Goal: Task Accomplishment & Management: Manage account settings

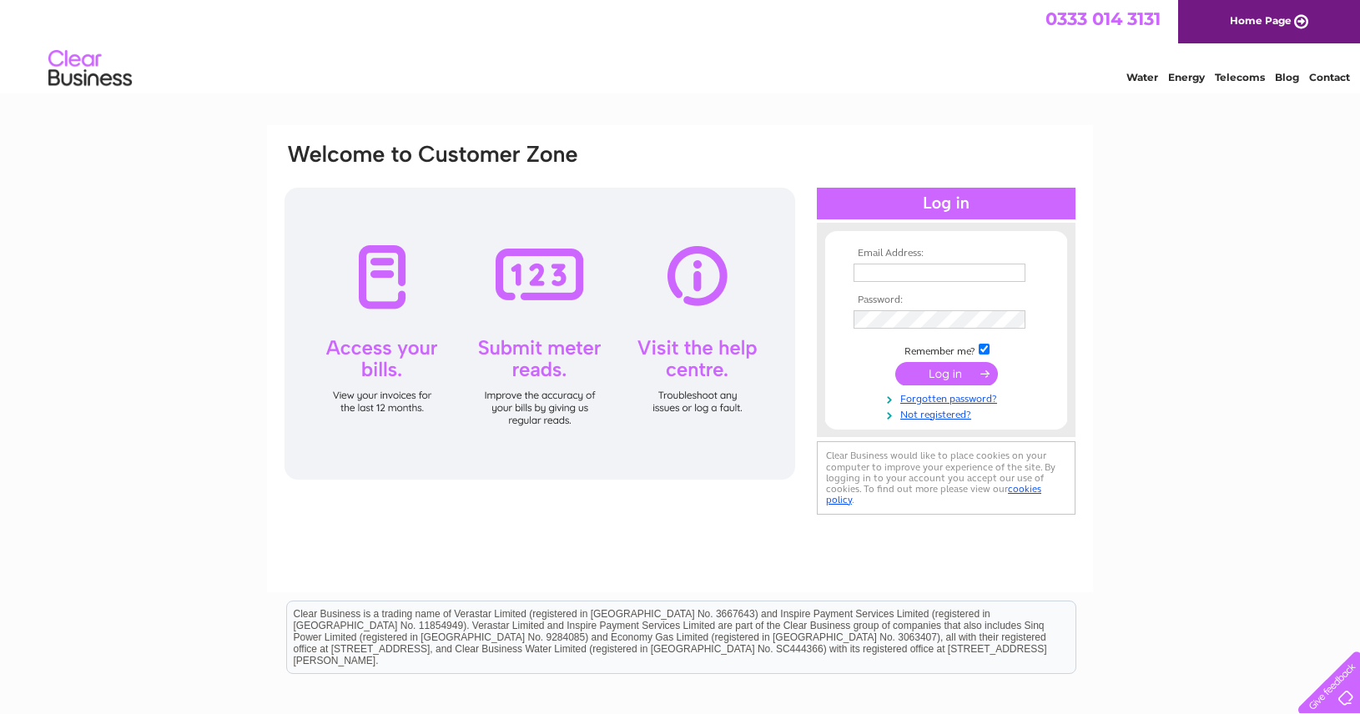
type input "[EMAIL_ADDRESS][DOMAIN_NAME]"
click at [938, 379] on input "submit" at bounding box center [946, 373] width 103 height 23
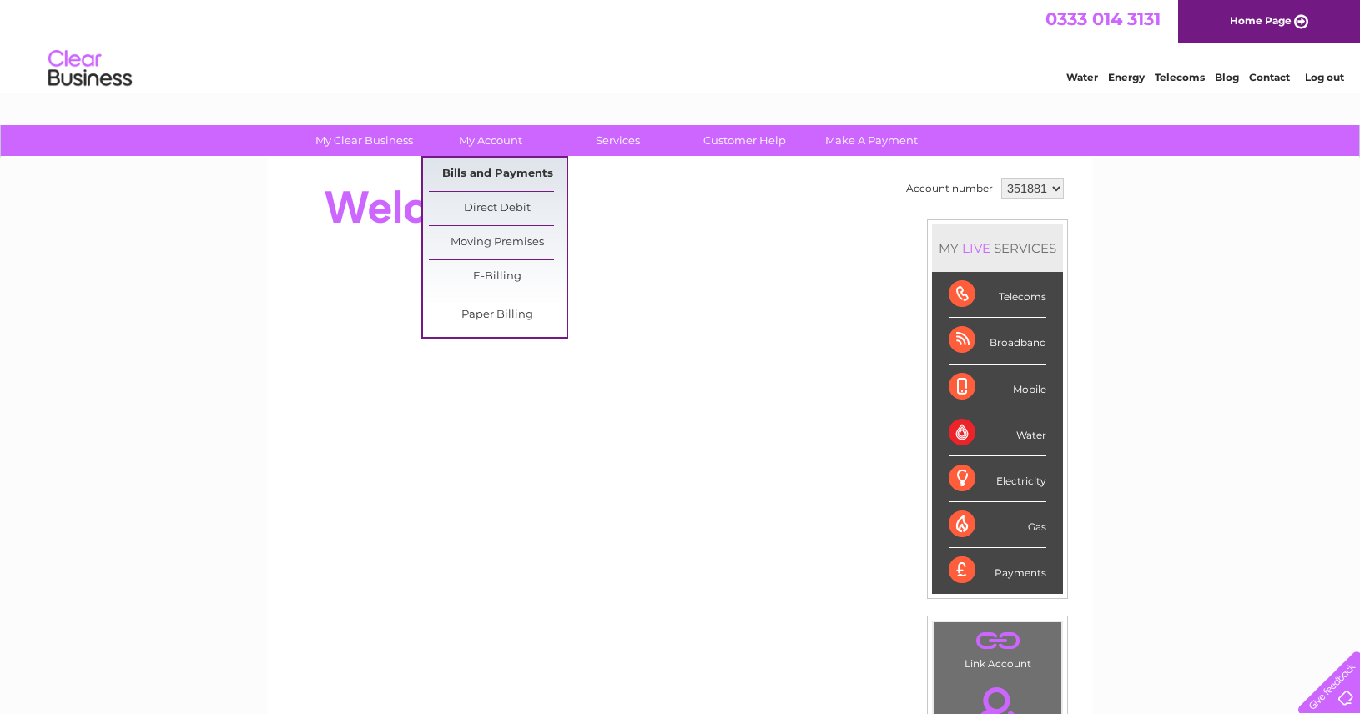
click at [492, 169] on link "Bills and Payments" at bounding box center [498, 174] width 138 height 33
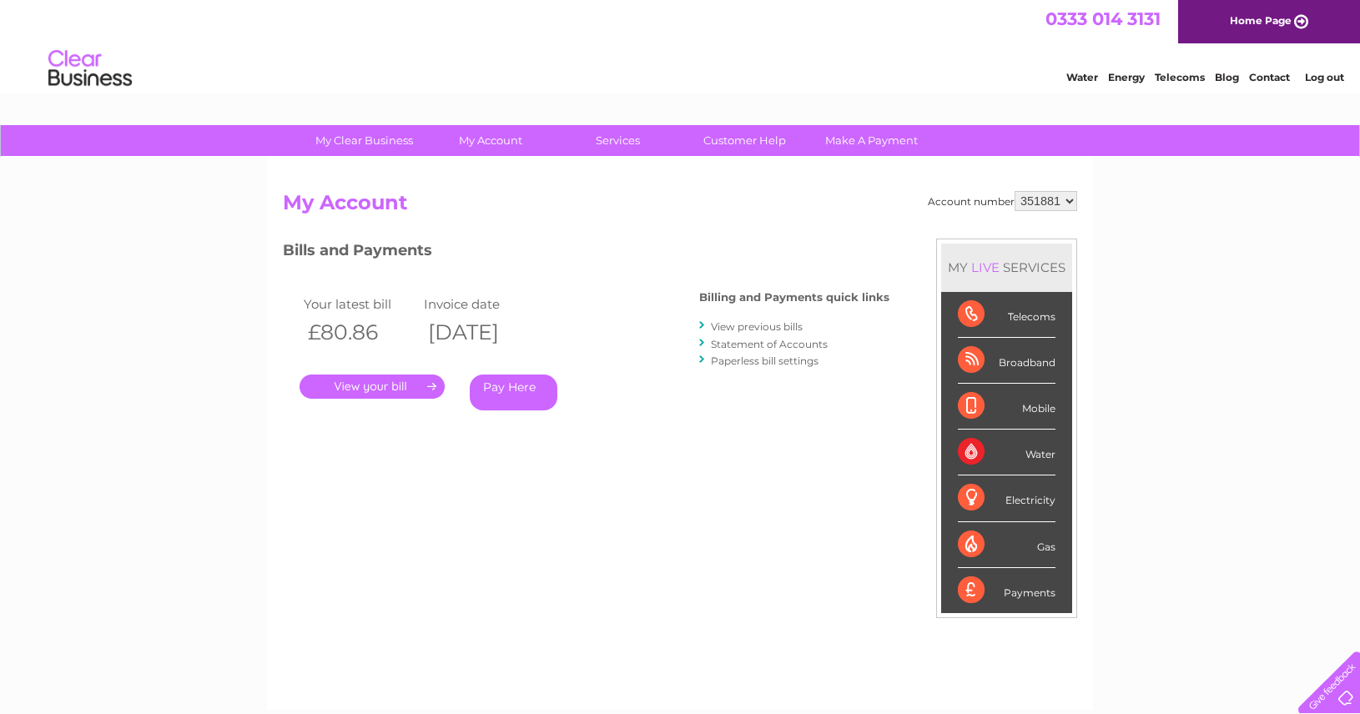
click at [370, 386] on link "." at bounding box center [372, 387] width 145 height 24
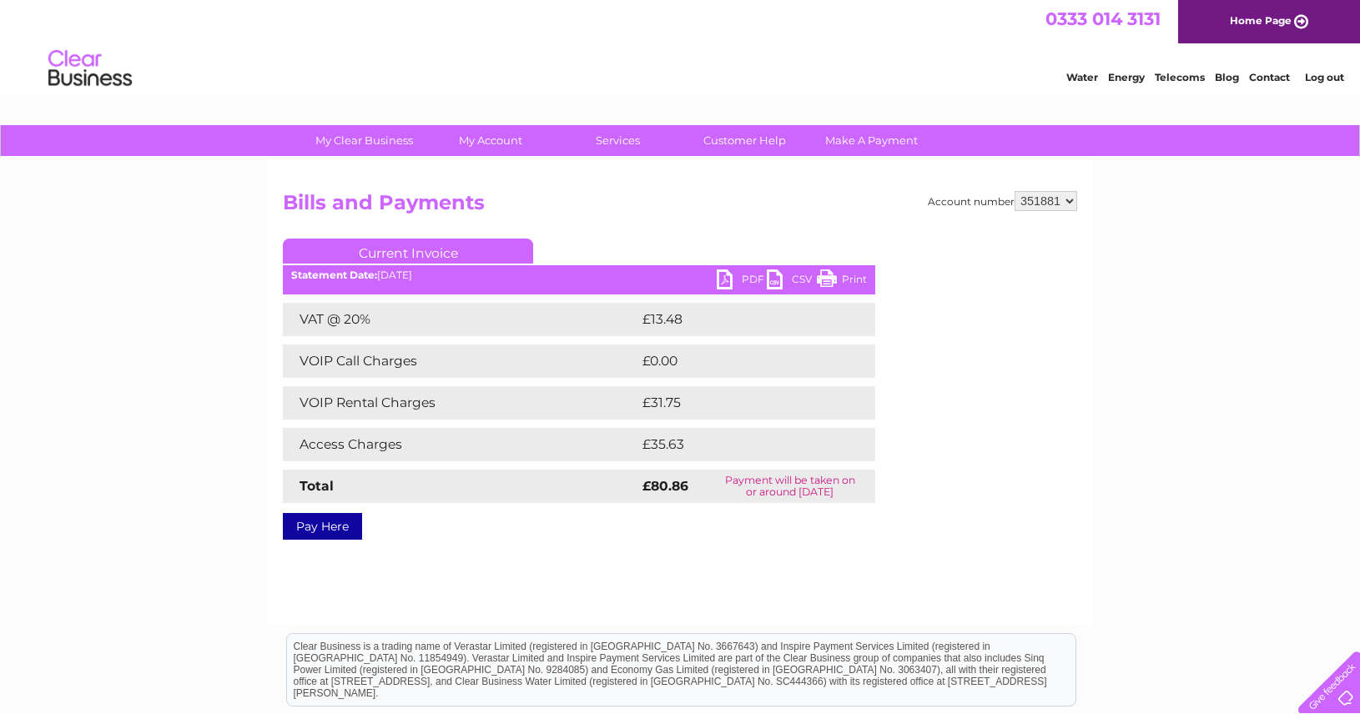
click at [724, 279] on link "PDF" at bounding box center [742, 282] width 50 height 24
click at [1321, 78] on link "Log out" at bounding box center [1324, 77] width 39 height 13
